Goal: Browse casually: Explore the website without a specific task or goal

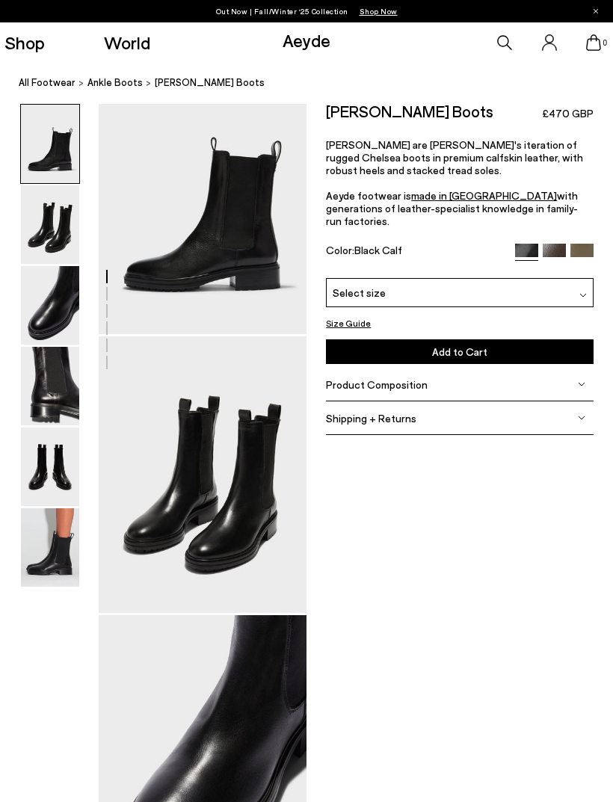
scroll to position [45, 0]
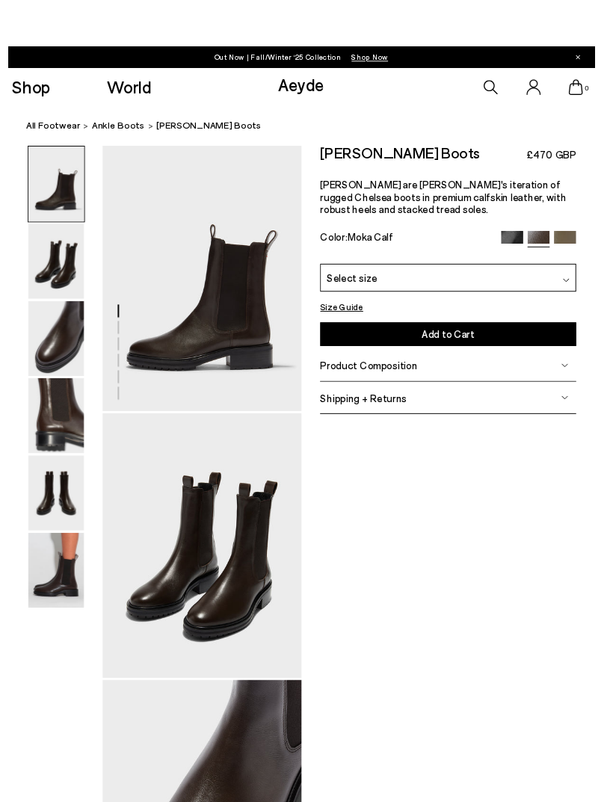
scroll to position [9, 10]
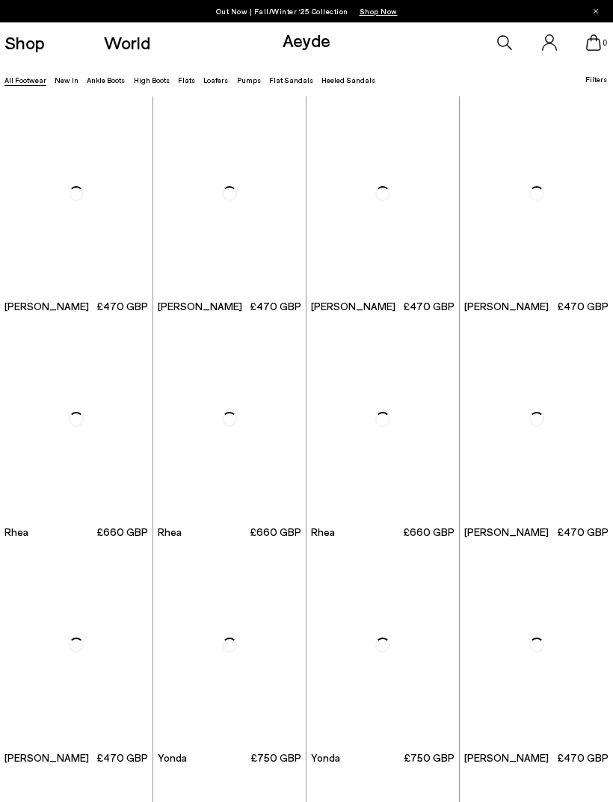
scroll to position [1595, 0]
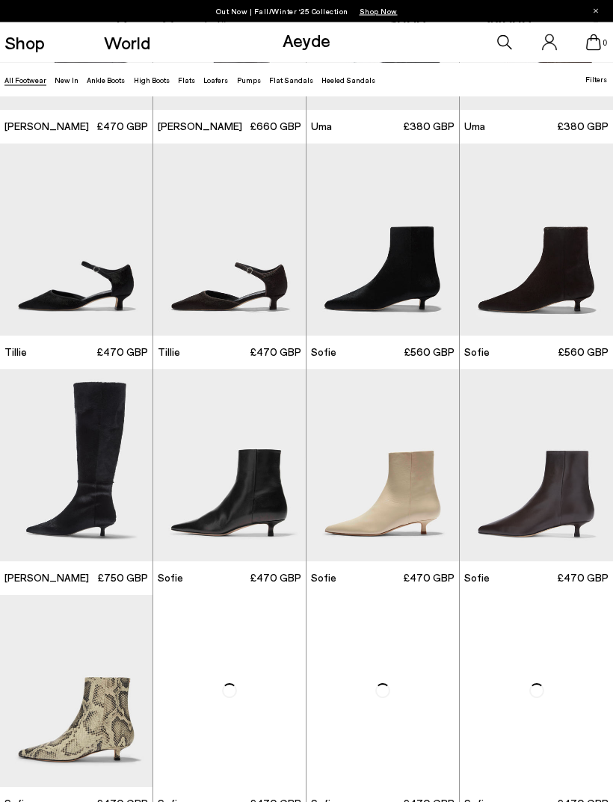
scroll to position [2436, 0]
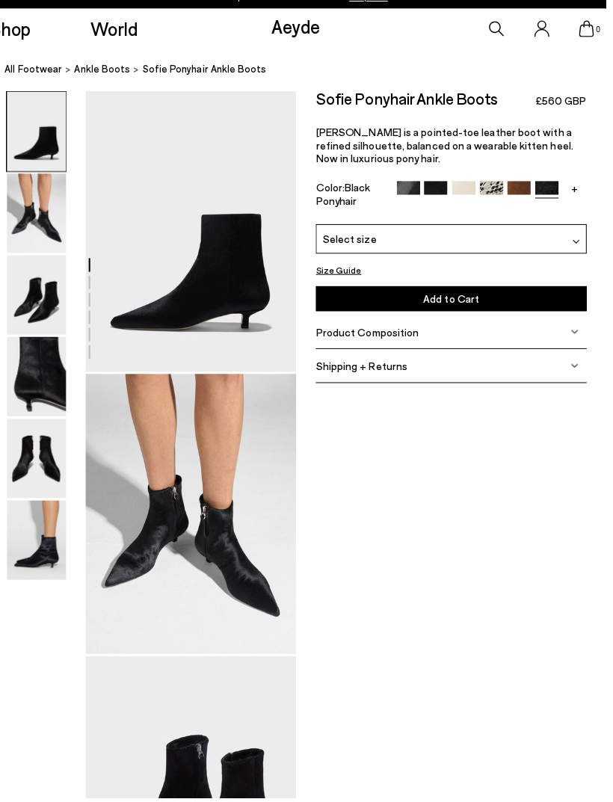
scroll to position [5, 7]
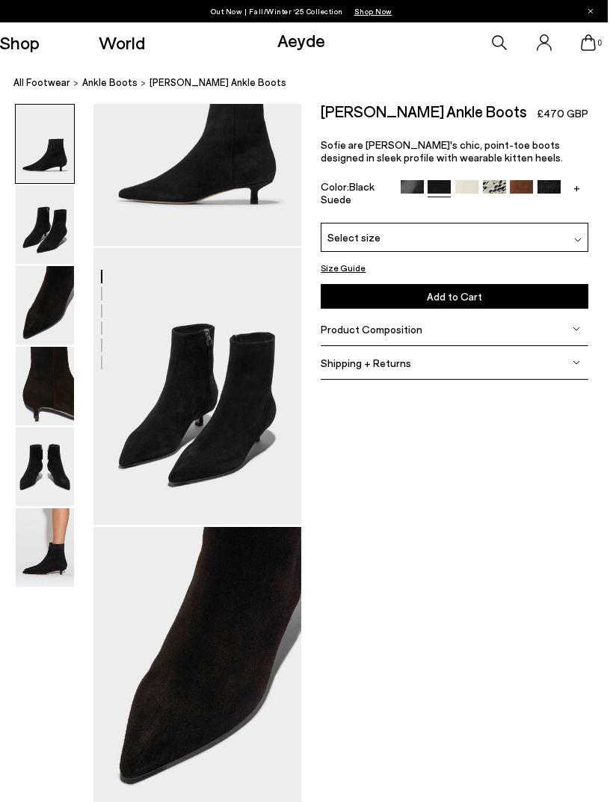
scroll to position [0, 19]
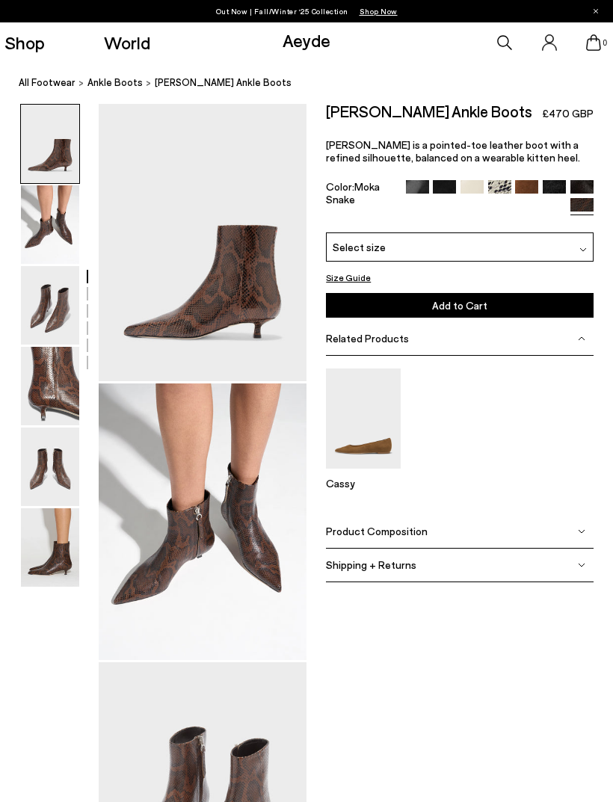
scroll to position [0, 19]
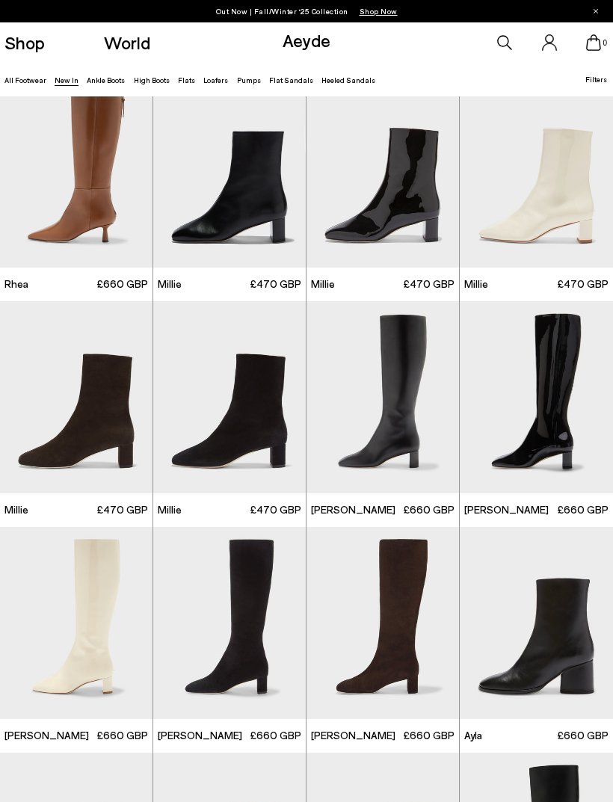
scroll to position [1836, 0]
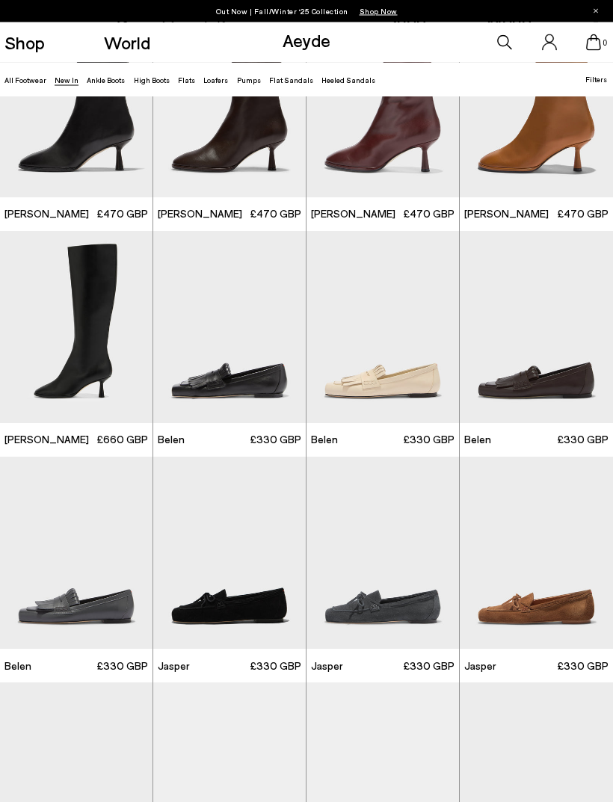
scroll to position [7772, 0]
